Goal: Information Seeking & Learning: Learn about a topic

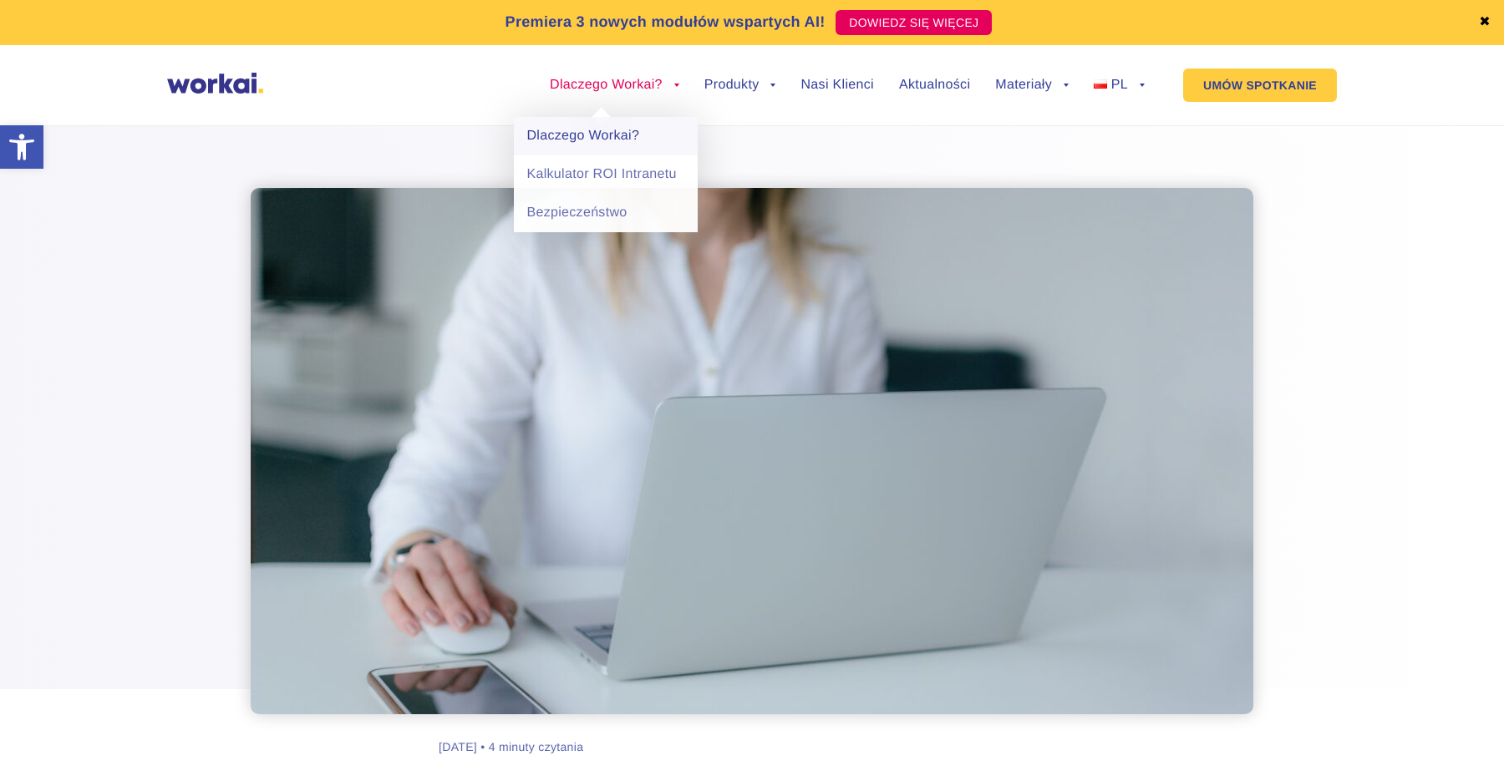
click at [645, 130] on link "Dlaczego Workai?" at bounding box center [606, 136] width 184 height 38
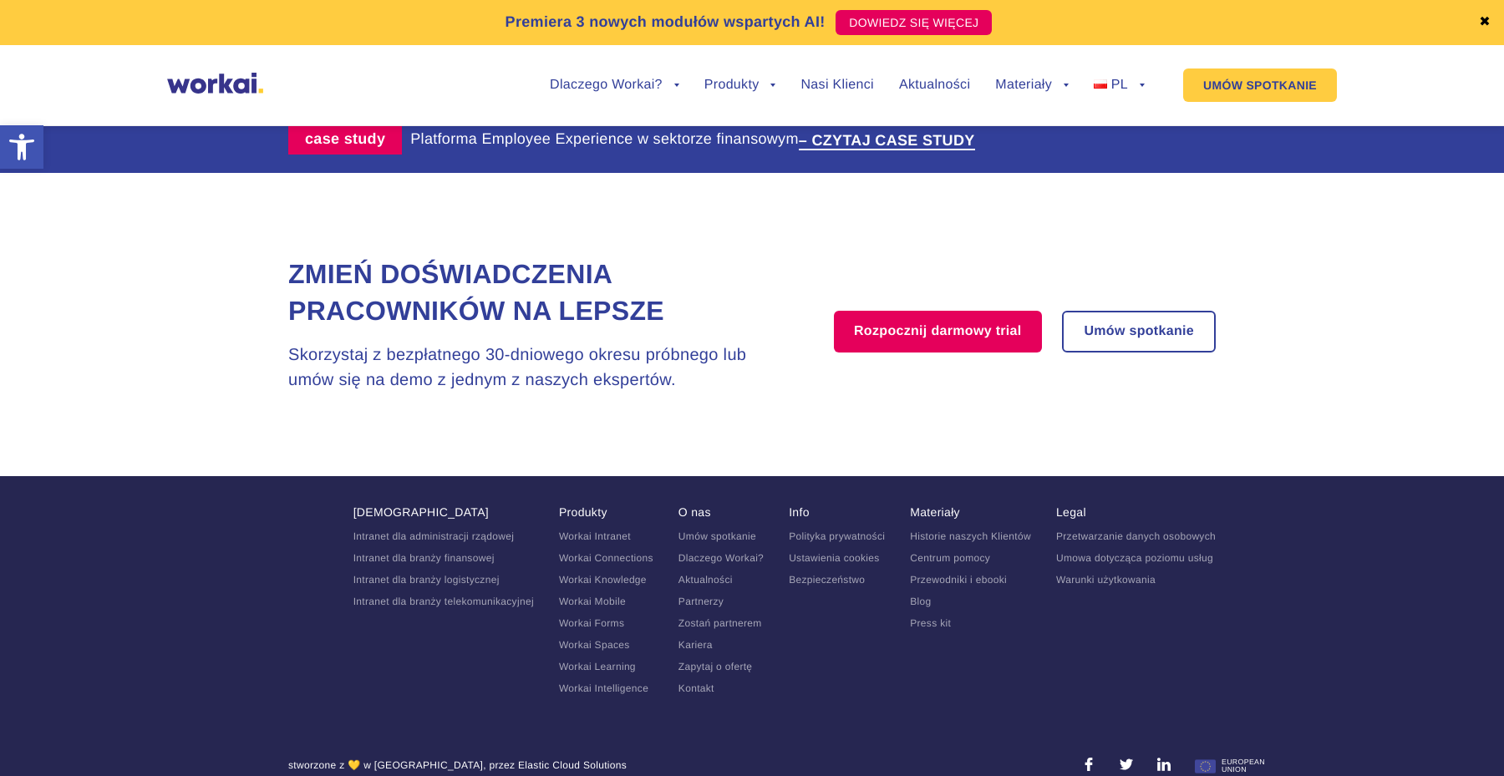
scroll to position [3402, 0]
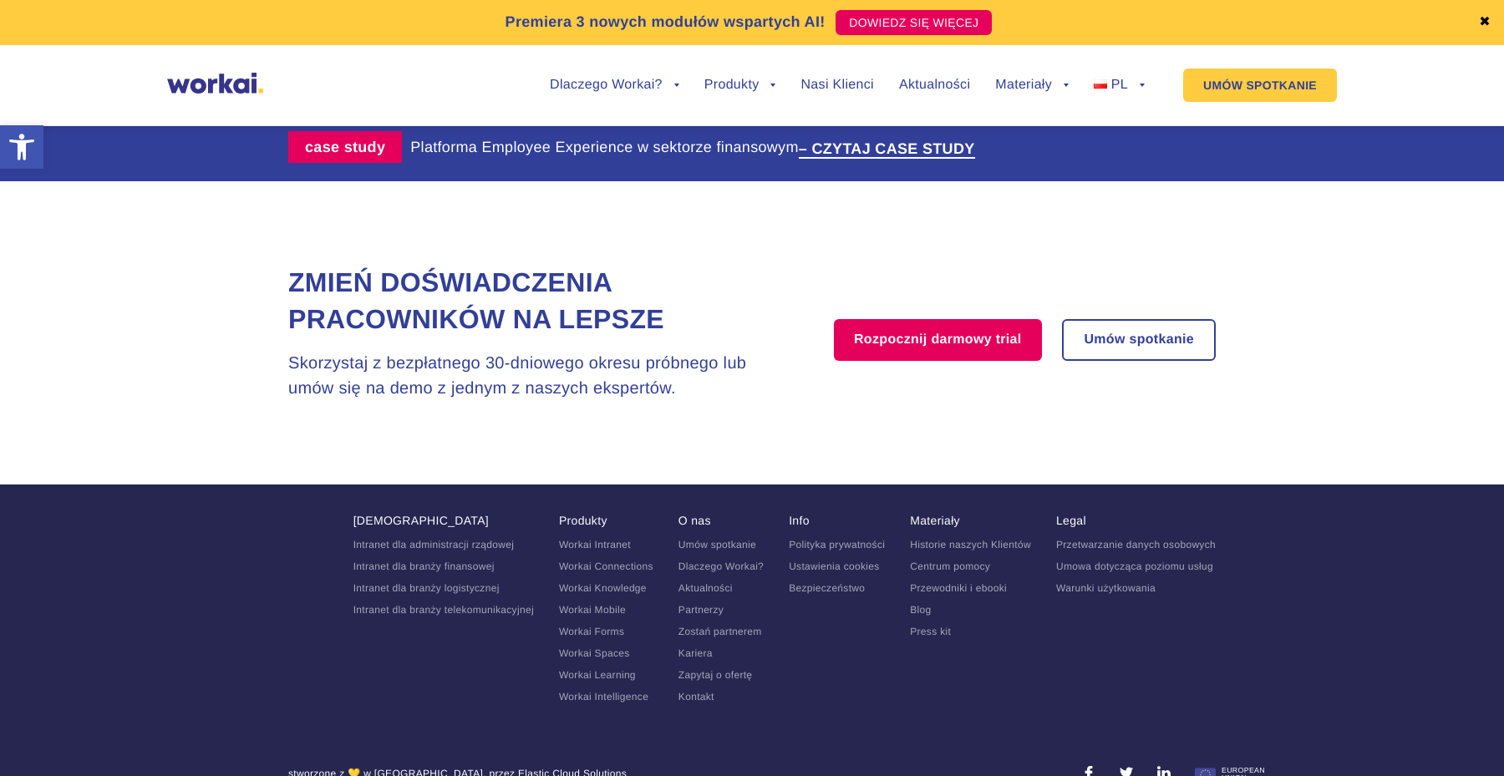
click at [696, 640] on ul "Umów spotkanie Dlaczego Workai? Aktualności Partnerzy Zostań partnerem Kariera …" at bounding box center [721, 621] width 85 height 164
click at [697, 648] on link "Kariera" at bounding box center [696, 654] width 34 height 12
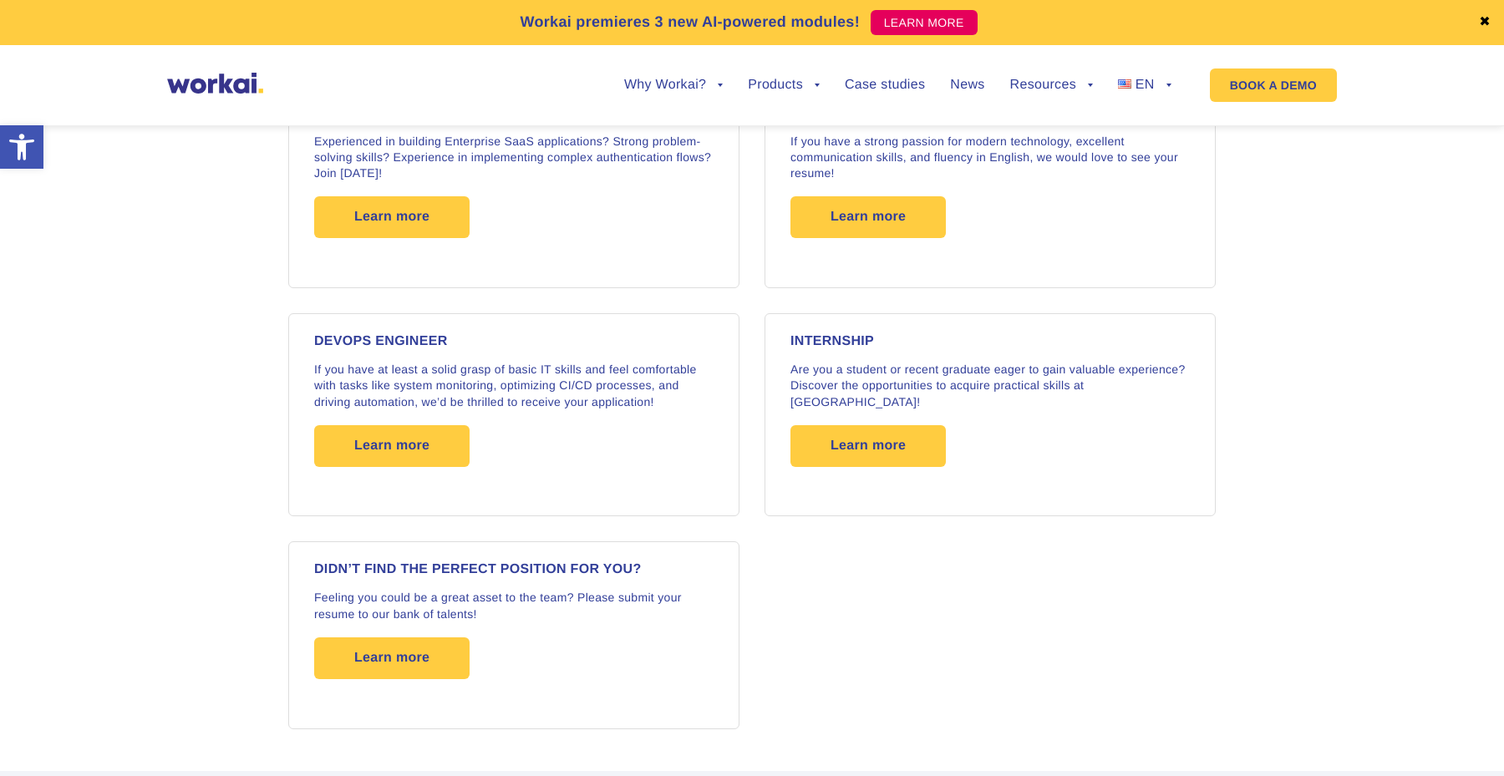
scroll to position [2628, 0]
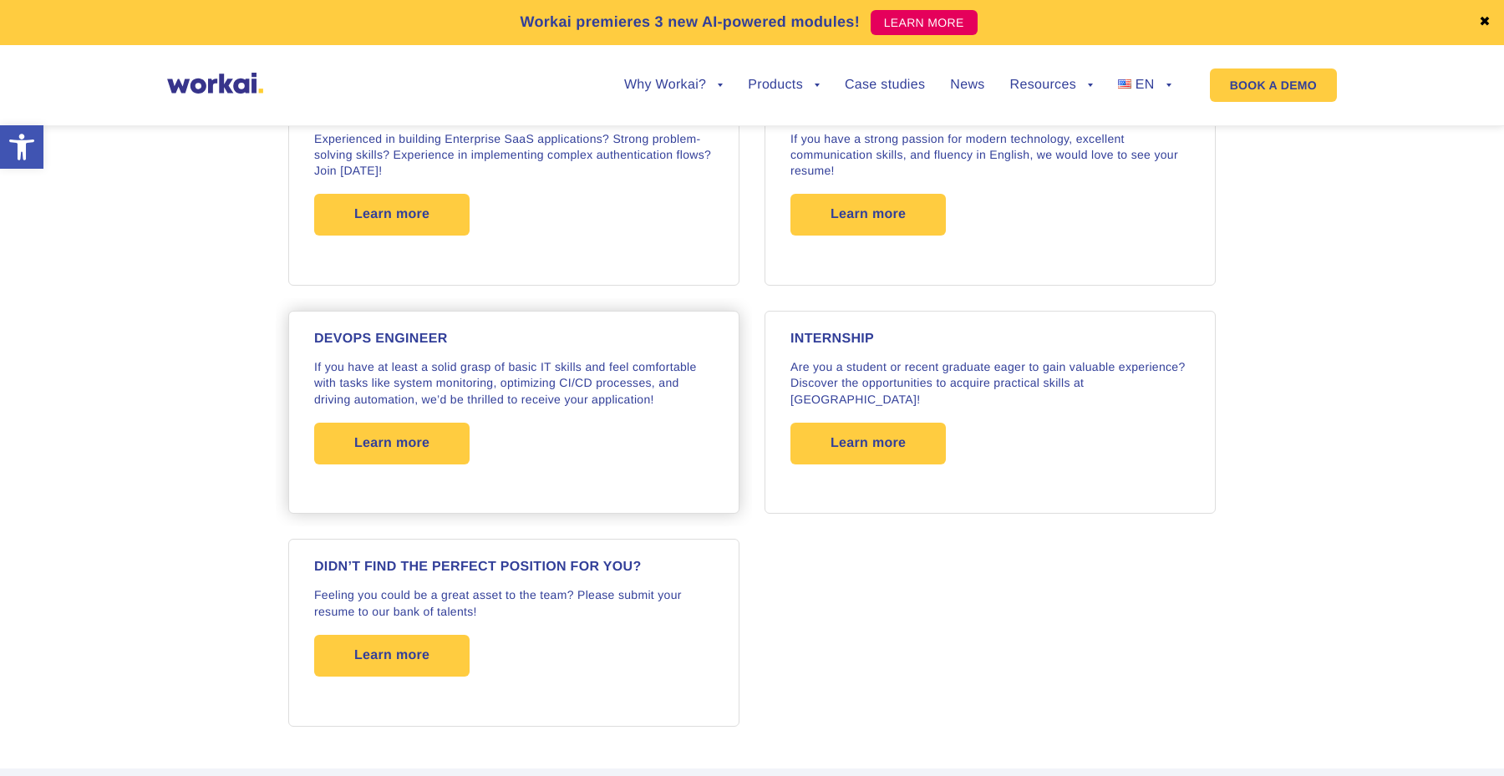
click at [642, 472] on div "DEVOPS ENGINEER If you have at least a solid grasp of basic IT skills and feel …" at bounding box center [513, 413] width 399 height 160
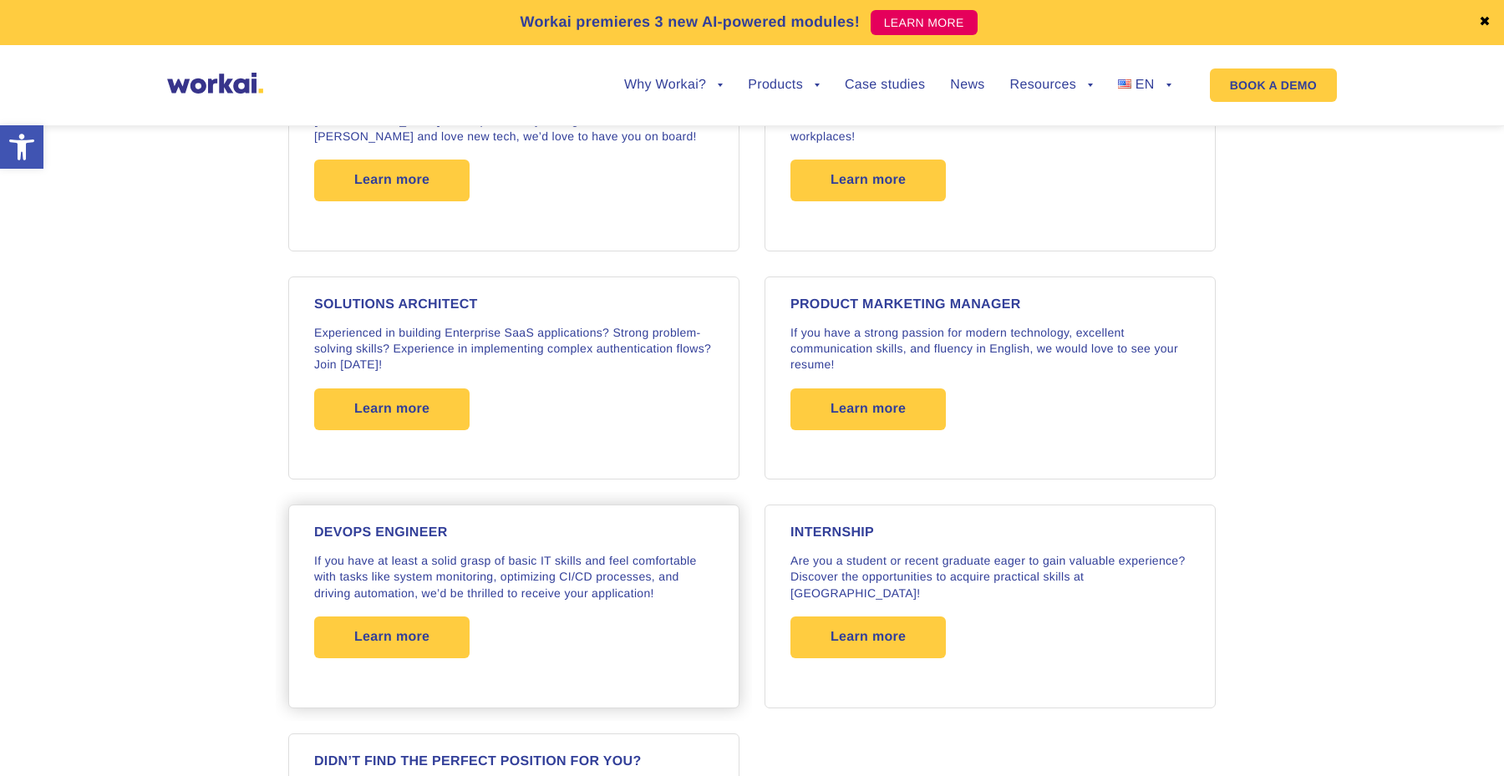
scroll to position [2872, 0]
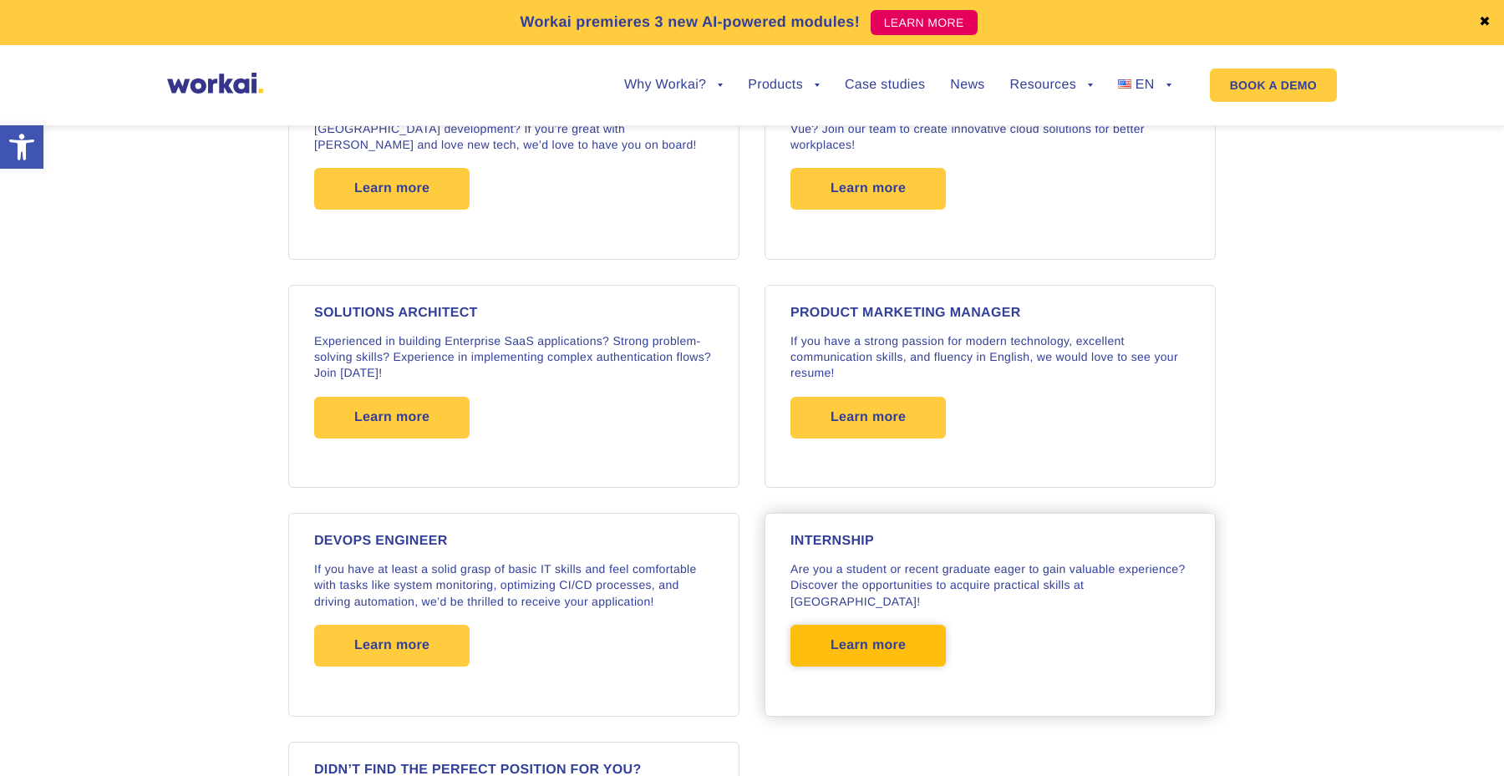
click at [836, 625] on span "Learn more" at bounding box center [868, 646] width 75 height 42
